Goal: Find specific page/section: Find specific page/section

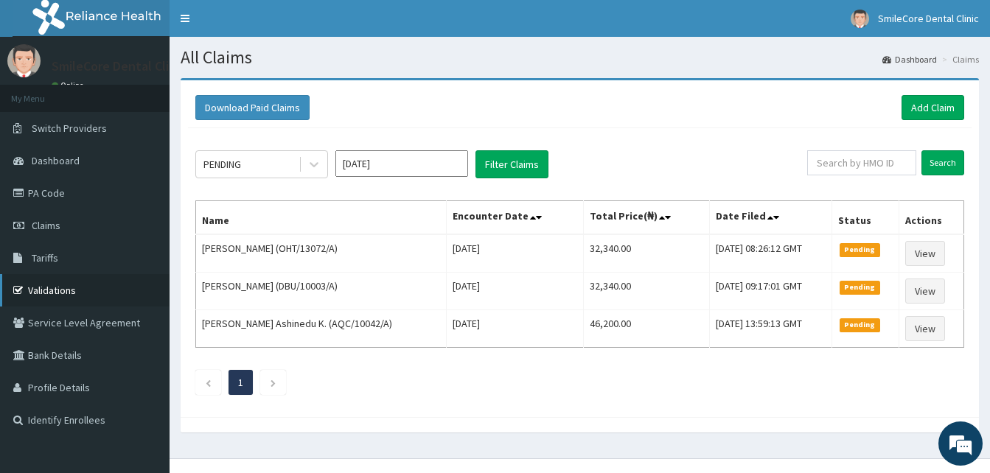
click at [53, 293] on link "Validations" at bounding box center [85, 290] width 170 height 32
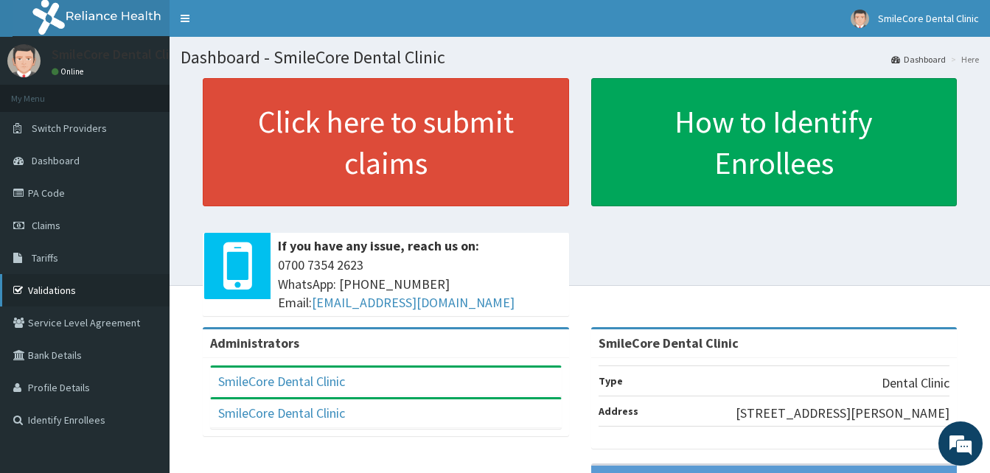
click at [37, 297] on link "Validations" at bounding box center [85, 290] width 170 height 32
